Goal: Task Accomplishment & Management: Complete application form

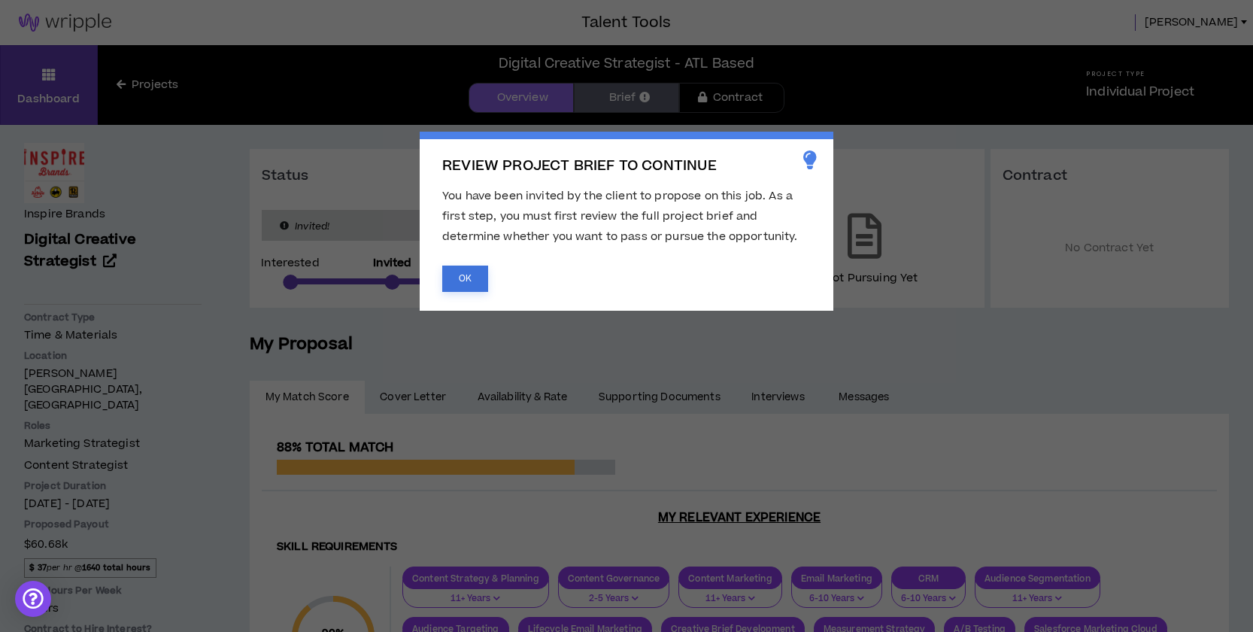
click at [471, 283] on button "OK" at bounding box center [465, 278] width 46 height 26
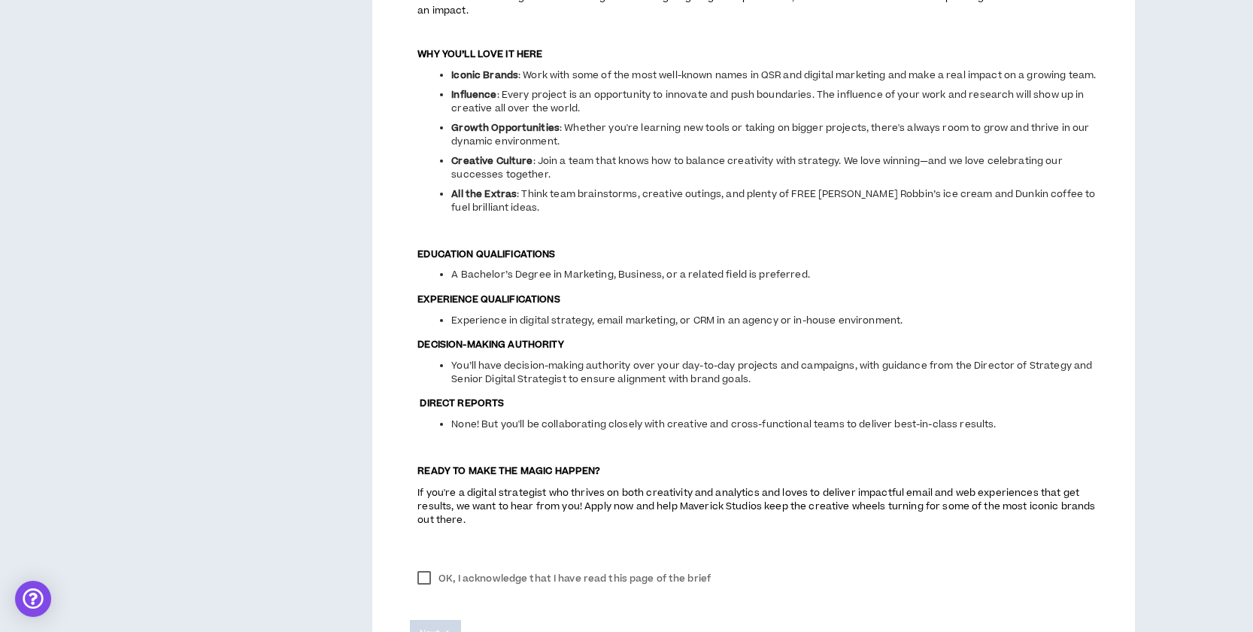
scroll to position [1476, 0]
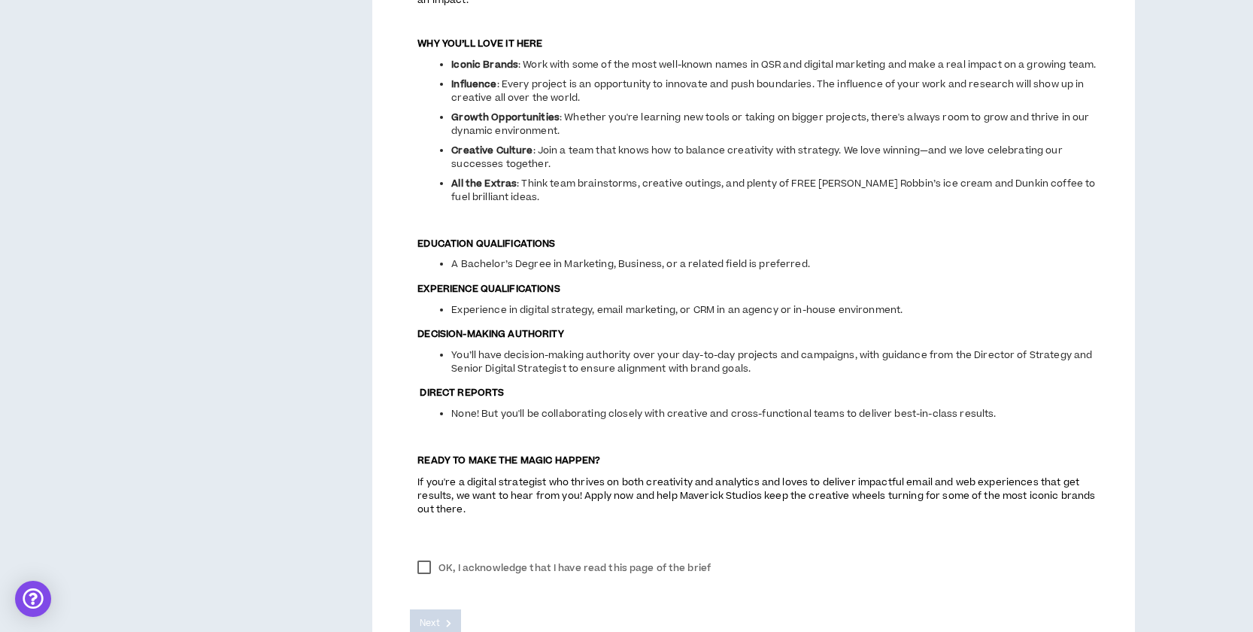
click at [426, 578] on label "OK, I acknowledge that I have read this page of the brief" at bounding box center [564, 567] width 308 height 23
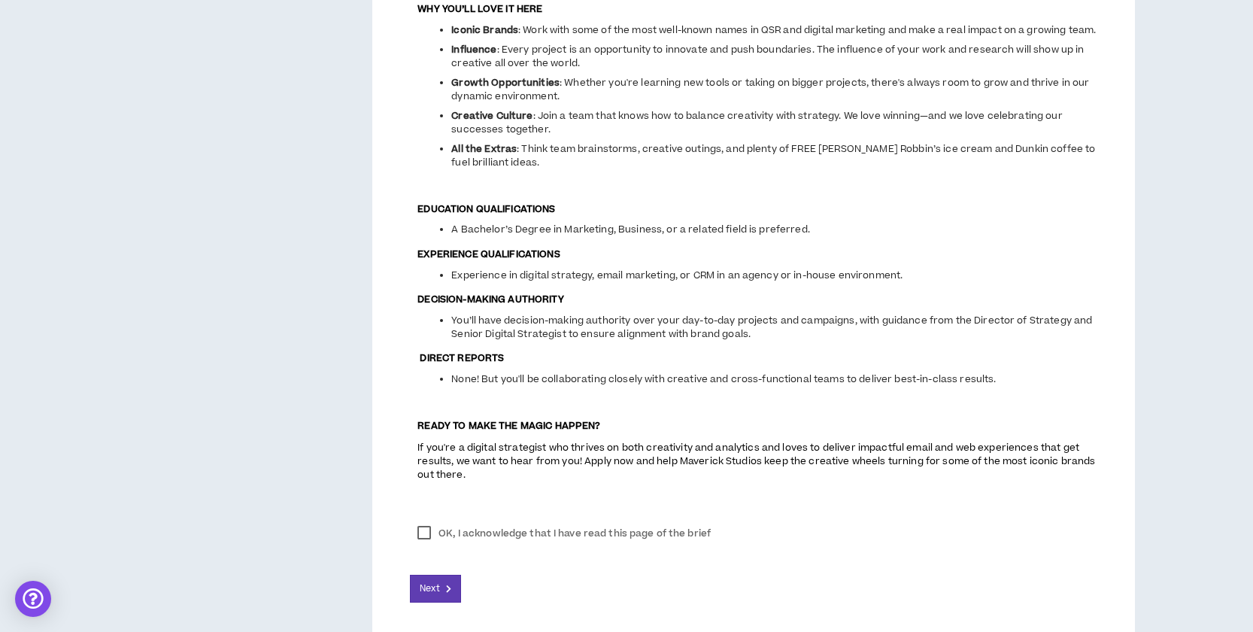
scroll to position [1582, 0]
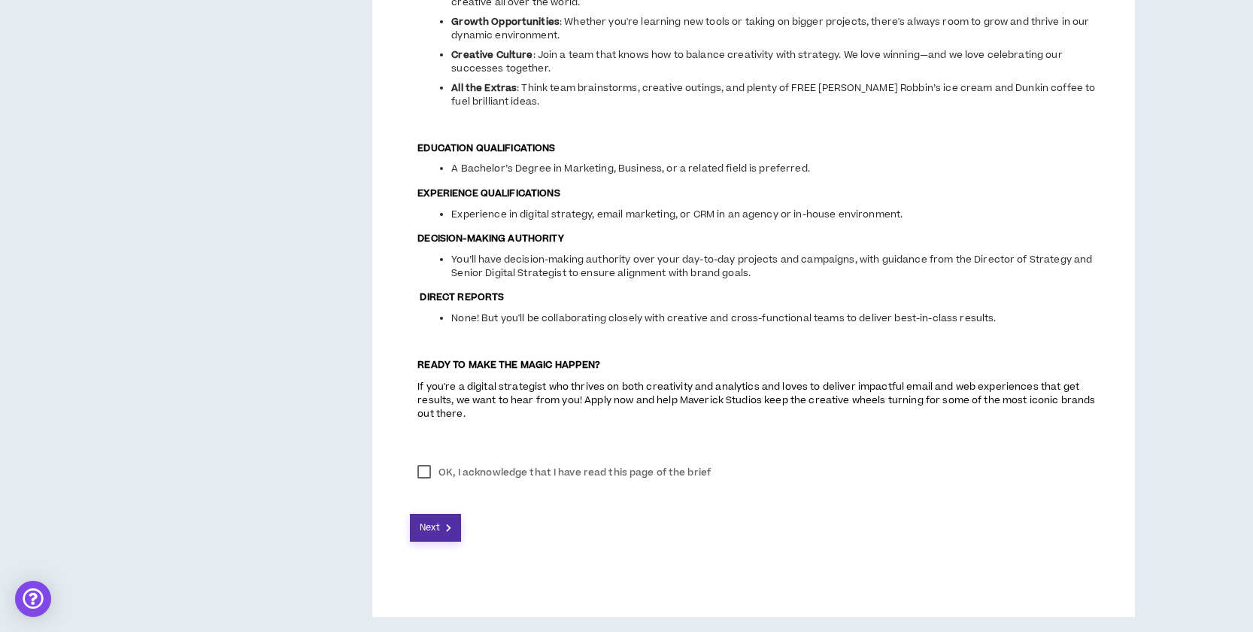
click at [432, 531] on span "Next" at bounding box center [430, 527] width 20 height 14
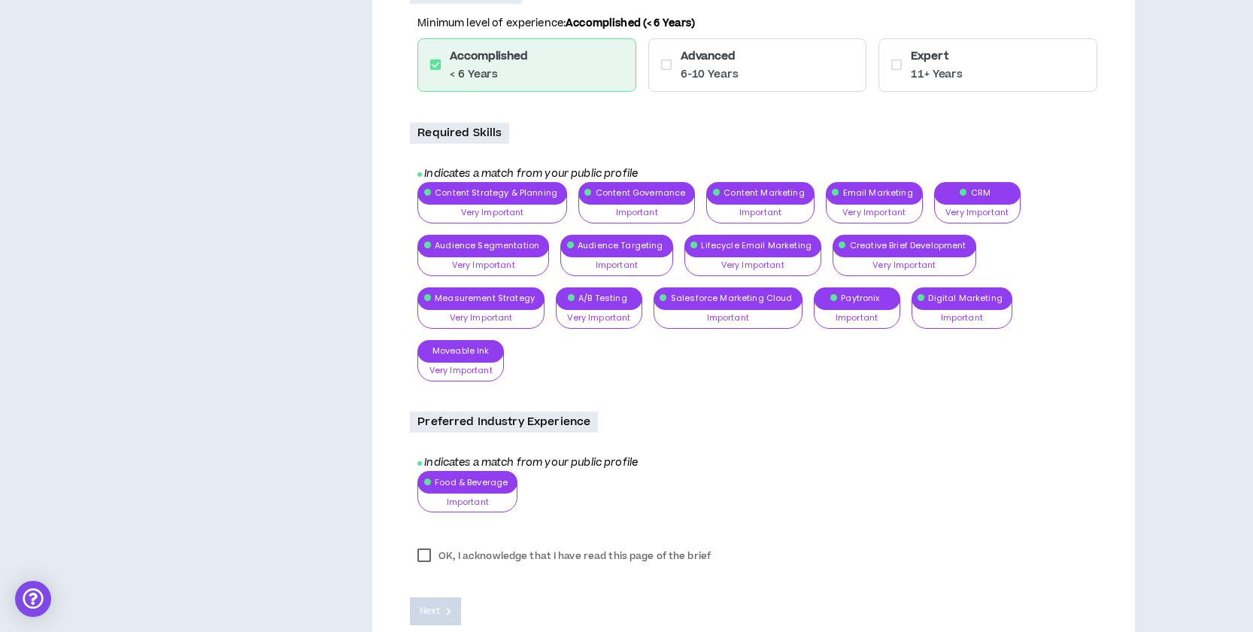
scroll to position [645, 0]
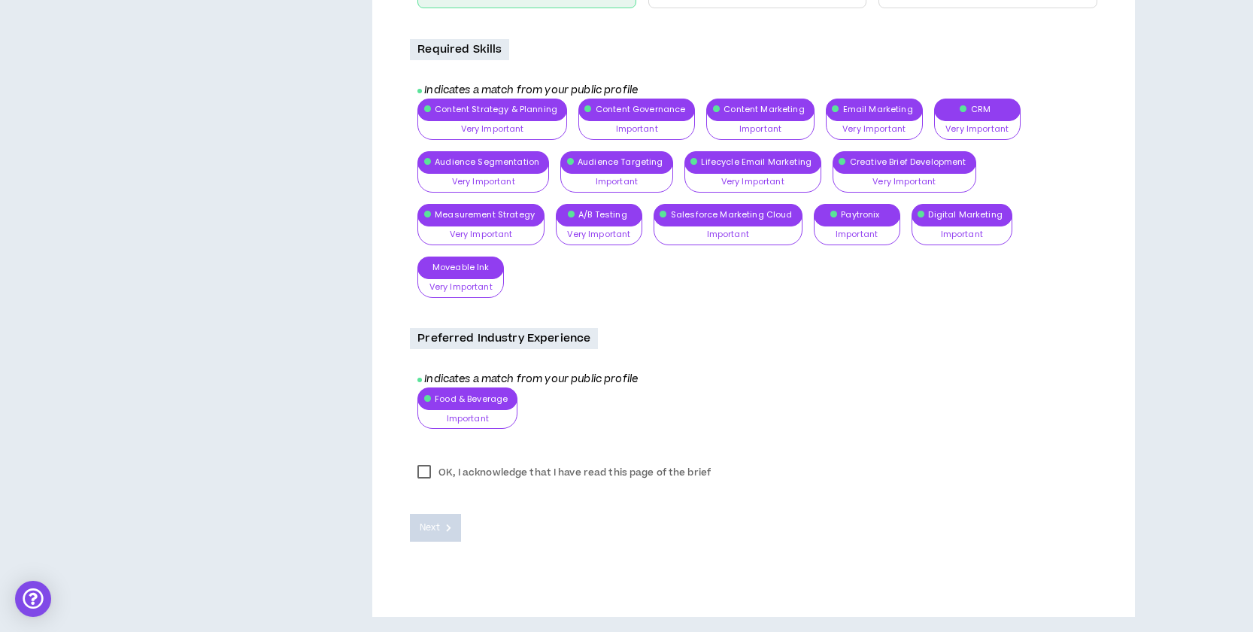
click at [427, 469] on label "OK, I acknowledge that I have read this page of the brief" at bounding box center [564, 472] width 308 height 23
click at [440, 529] on button "Next" at bounding box center [435, 528] width 51 height 28
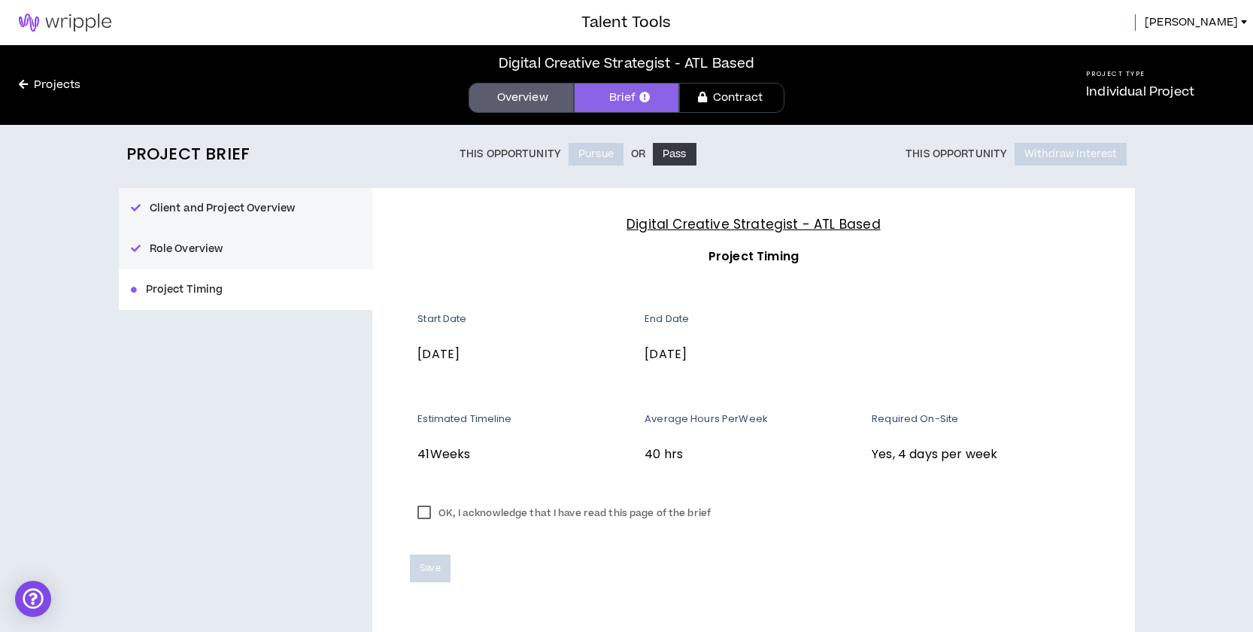
click at [429, 513] on label "OK, I acknowledge that I have read this page of the brief" at bounding box center [564, 513] width 308 height 23
click at [432, 574] on span "Save" at bounding box center [430, 568] width 20 height 14
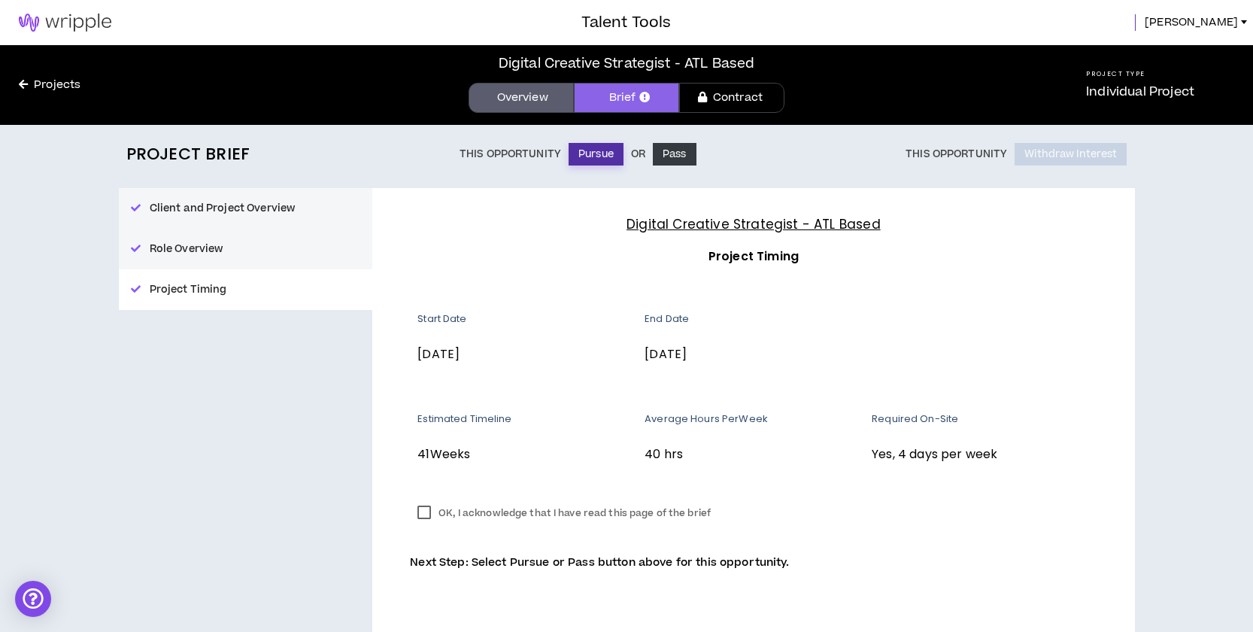
click at [596, 153] on button "Pursue" at bounding box center [596, 154] width 55 height 23
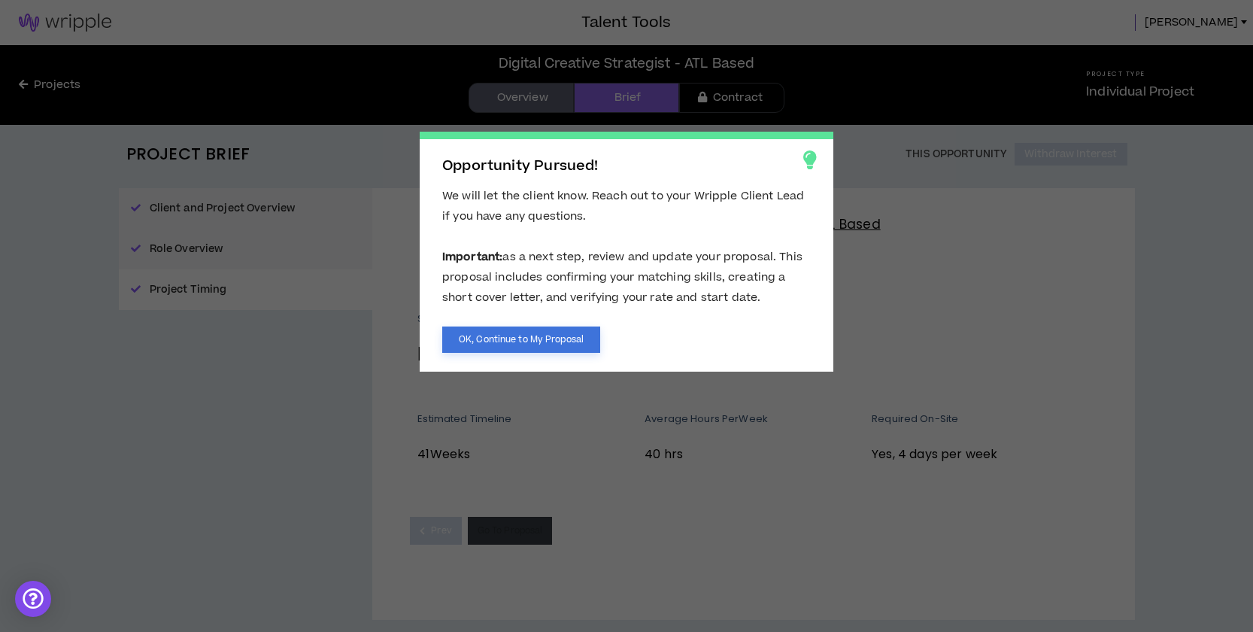
click at [524, 347] on button "OK, Continue to My Proposal" at bounding box center [521, 339] width 158 height 26
